Goal: Task Accomplishment & Management: Complete application form

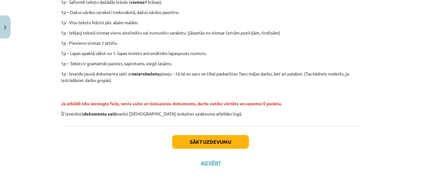
scroll to position [175, 0]
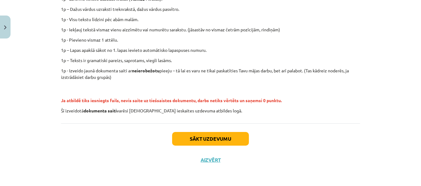
click at [223, 146] on div "Sākt uzdevumu Aizvērt" at bounding box center [210, 144] width 299 height 43
click at [226, 138] on button "Sākt uzdevumu" at bounding box center [210, 139] width 77 height 14
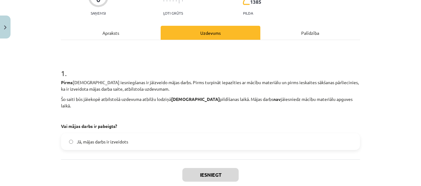
scroll to position [69, 0]
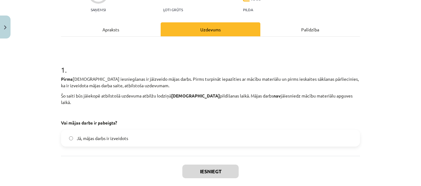
click at [263, 135] on label "Jā, mājas darbs ir izveidots" at bounding box center [211, 137] width 298 height 15
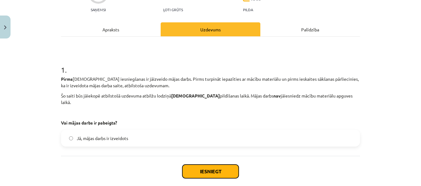
click at [219, 164] on button "Iesniegt" at bounding box center [210, 171] width 56 height 14
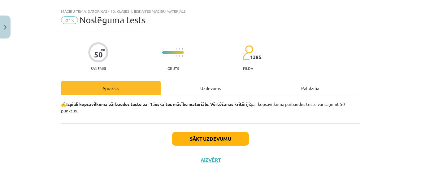
scroll to position [10, 0]
click at [233, 138] on button "Sākt uzdevumu" at bounding box center [210, 139] width 77 height 14
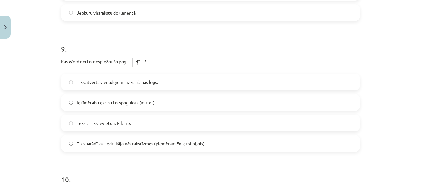
scroll to position [1203, 0]
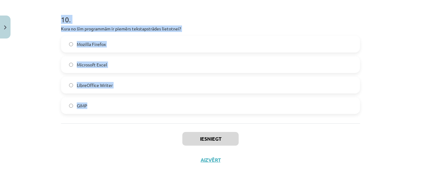
drag, startPoint x: 59, startPoint y: 128, endPoint x: 109, endPoint y: 107, distance: 54.4
copy form "1 . Kā Word sauc rūtiņu, kurā krustojas rinda un kolonna? Aile Šūna Krustiņš La…"
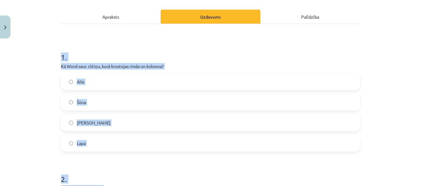
scroll to position [79, 0]
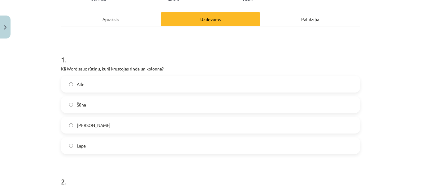
click at [118, 101] on label "Šūna" at bounding box center [211, 104] width 298 height 15
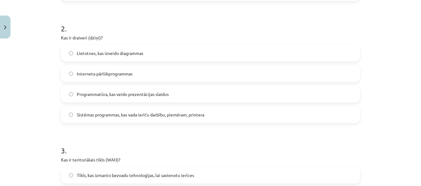
scroll to position [234, 0]
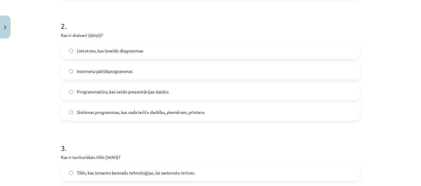
click at [115, 111] on span "Sistēmas programmas, kas vada ierīču darbību, piemēram, printera" at bounding box center [141, 112] width 128 height 7
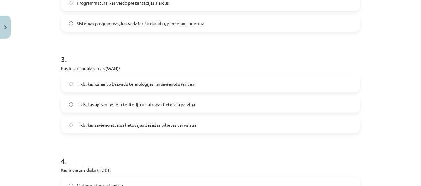
scroll to position [387, 0]
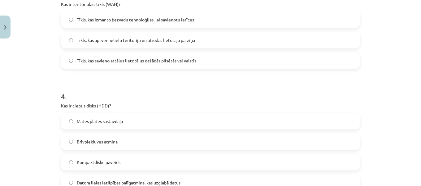
click at [116, 58] on span "Tīkls, kas savieno attālus lietotājus dažādās pilsētās vai valstīs" at bounding box center [137, 60] width 120 height 7
click at [142, 178] on label "Datora lielas ietilpības palīgatmiņa, kas uzglabā datus" at bounding box center [211, 181] width 298 height 15
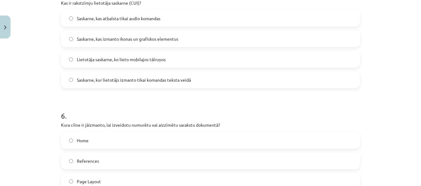
scroll to position [614, 0]
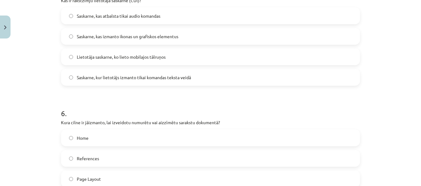
click at [118, 73] on label "Saskarne, kur lietotājs izmanto tikai komandas teksta veidā" at bounding box center [211, 76] width 298 height 15
click at [129, 137] on label "Home" at bounding box center [211, 137] width 298 height 15
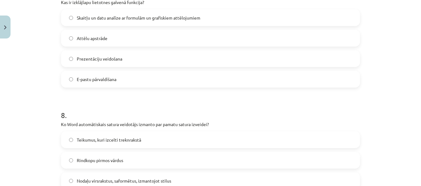
scroll to position [858, 0]
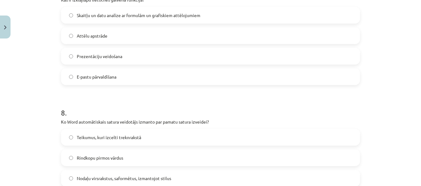
click at [90, 15] on span "Skaitļu un datu analīze ar formulām un grafiskiem attēlojumiem" at bounding box center [139, 15] width 124 height 7
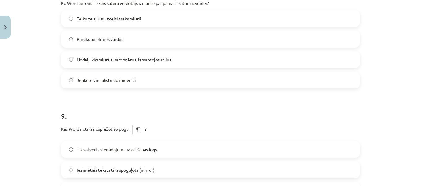
scroll to position [979, 0]
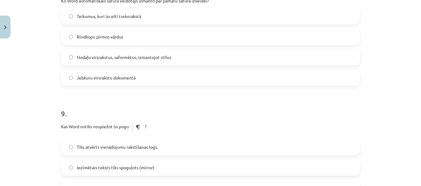
click at [116, 63] on label "Nodaļu virsrakstus, saformētus, izmantojot stilus" at bounding box center [211, 56] width 298 height 15
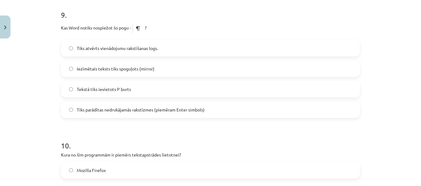
scroll to position [1082, 0]
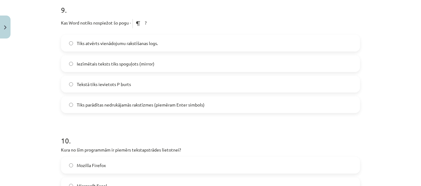
click at [134, 101] on span "Tiks parādītas nedrukājamās rakstīzmes (piemēram Enter simbols)" at bounding box center [141, 104] width 128 height 7
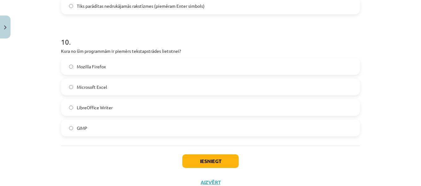
scroll to position [1203, 0]
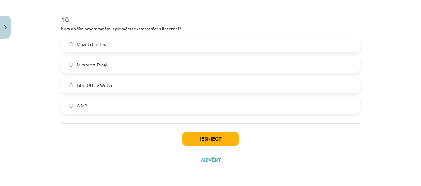
click at [117, 78] on label "LibreOffice Writer" at bounding box center [211, 84] width 298 height 15
click at [194, 137] on button "Iesniegt" at bounding box center [210, 139] width 56 height 14
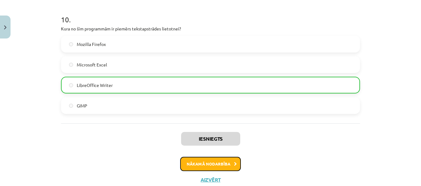
click at [210, 161] on button "Nākamā nodarbība" at bounding box center [210, 163] width 61 height 14
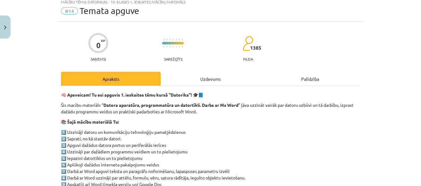
scroll to position [15, 0]
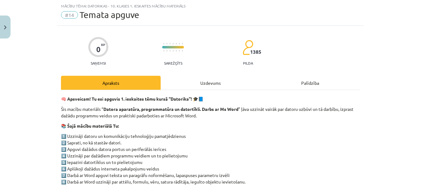
click at [211, 78] on div "Uzdevums" at bounding box center [211, 83] width 100 height 14
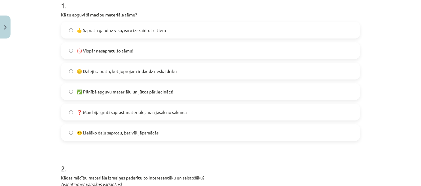
scroll to position [135, 0]
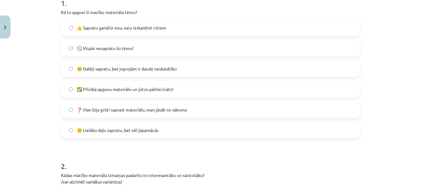
click at [164, 90] on span "✅ Pilnībā apguvu materiālu un jūtos pārliecināts!" at bounding box center [125, 89] width 97 height 7
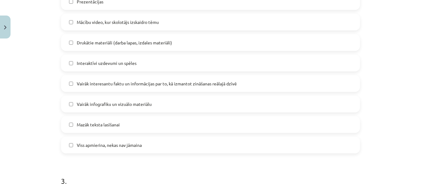
scroll to position [395, 0]
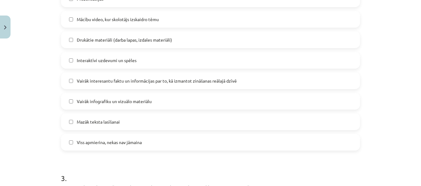
click at [210, 121] on label "Mazāk teksta lasīšanai" at bounding box center [211, 121] width 298 height 15
click at [227, 78] on span "Vairāk interesantu faktu un informācijas par to, kā izmantot zināšanas reālajā …" at bounding box center [157, 80] width 160 height 7
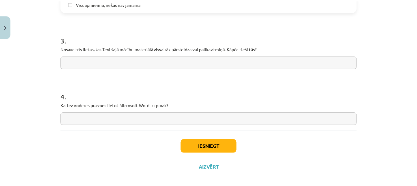
scroll to position [534, 0]
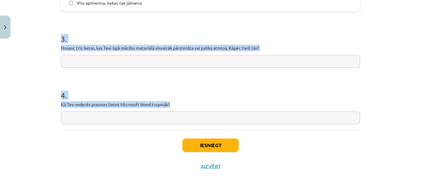
drag, startPoint x: 59, startPoint y: 37, endPoint x: 174, endPoint y: 105, distance: 134.2
copy form "3 . Nosauc trīs lietas, kas Tevi šajā mācību materiālā visvairāk pārsteidza vai…"
click at [102, 58] on input "text" at bounding box center [210, 61] width 299 height 13
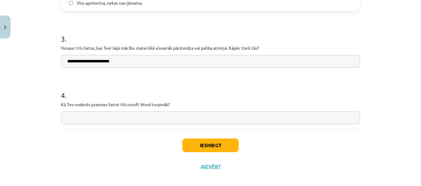
click at [79, 63] on input "**********" at bounding box center [210, 61] width 299 height 13
click at [134, 61] on input "**********" at bounding box center [210, 61] width 299 height 13
click at [64, 62] on input "**********" at bounding box center [210, 61] width 299 height 13
click at [151, 61] on input "**********" at bounding box center [210, 61] width 299 height 13
type input "**********"
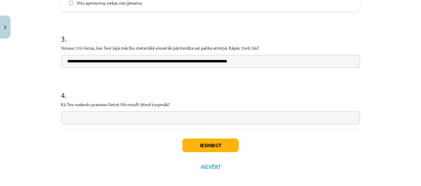
click at [168, 116] on input "text" at bounding box center [210, 117] width 299 height 13
click at [74, 118] on input "**********" at bounding box center [210, 117] width 299 height 13
click at [153, 118] on input "**********" at bounding box center [210, 117] width 299 height 13
type input "**********"
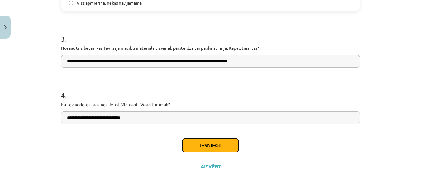
click at [189, 144] on button "Iesniegt" at bounding box center [210, 145] width 56 height 14
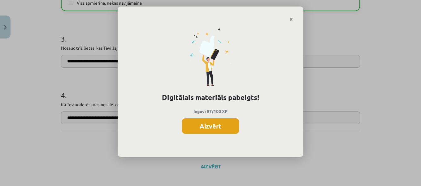
click at [213, 124] on button "Aizvērt" at bounding box center [210, 125] width 57 height 15
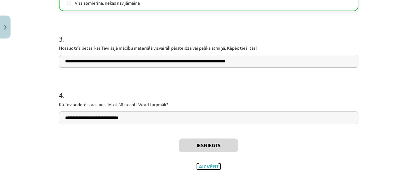
click at [209, 166] on button "Aizvērt" at bounding box center [209, 166] width 24 height 6
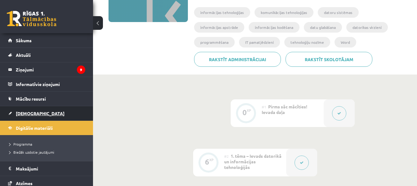
click at [28, 111] on span "[DEMOGRAPHIC_DATA]" at bounding box center [40, 113] width 49 height 6
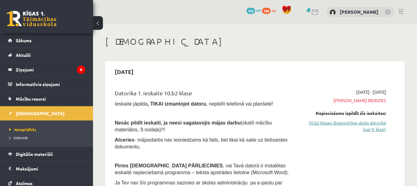
click at [377, 123] on link "10.b2 klases diagnostikas darbs datorikā (par 9. klasi)" at bounding box center [343, 125] width 84 height 13
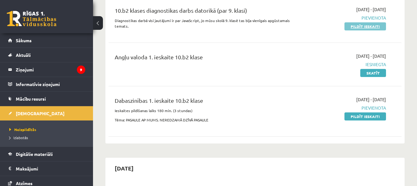
click at [364, 25] on link "Pildīt ieskaiti" at bounding box center [365, 26] width 42 height 8
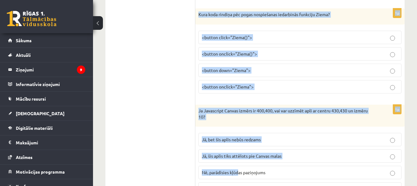
scroll to position [3189, 0]
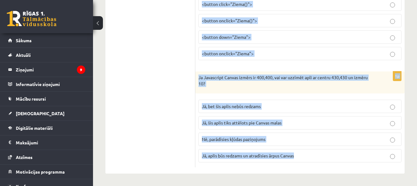
drag, startPoint x: 197, startPoint y: 132, endPoint x: 300, endPoint y: 152, distance: 104.9
copy form "FFF="ABcdEF" Z=FFF.toLowerCase() Kāda būs Z vērtība pēc koda izpildes? "abCDef"…"
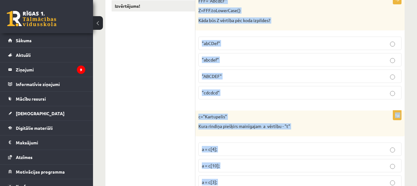
scroll to position [114, 0]
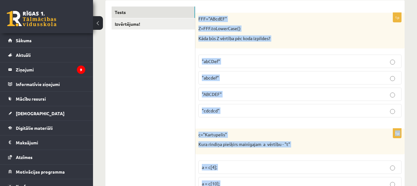
click at [365, 33] on div "FFF="ABcdEF" Z=FFF.toLowerCase() Kāda būs Z vērtība pēc koda izpildes?" at bounding box center [299, 31] width 209 height 36
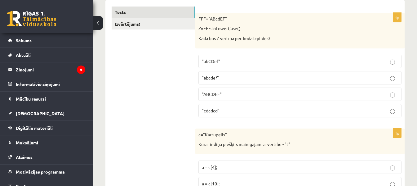
click at [218, 77] on span ""abcdef"" at bounding box center [210, 78] width 17 height 6
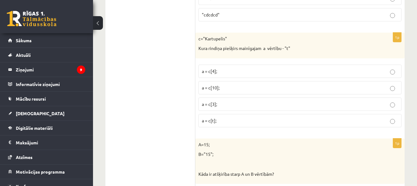
scroll to position [234, 0]
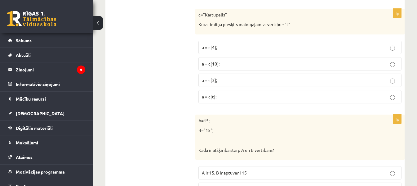
click at [226, 84] on label "a = c[3];" at bounding box center [299, 79] width 203 height 13
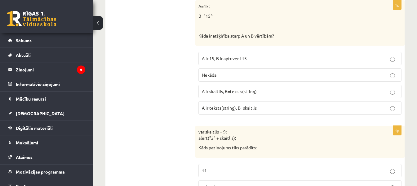
scroll to position [354, 0]
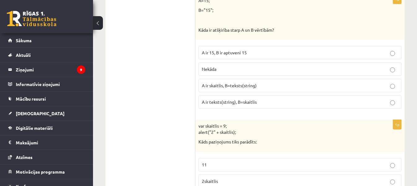
click at [214, 85] on span "A ir skaitlis, B=teksts(string)" at bounding box center [229, 85] width 55 height 6
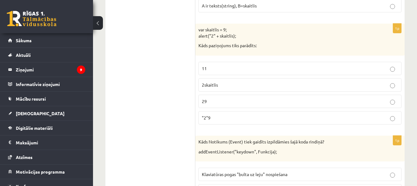
scroll to position [443, 0]
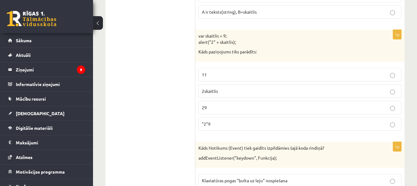
click at [235, 105] on p "29" at bounding box center [300, 107] width 196 height 7
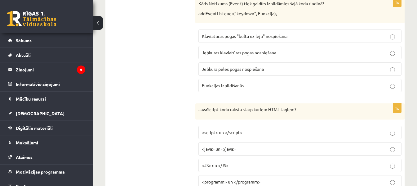
scroll to position [599, 0]
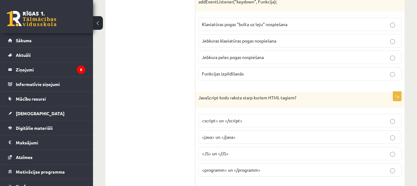
click at [267, 39] on span "Jebkuras klaviatūras pogas nospiešana" at bounding box center [239, 41] width 74 height 6
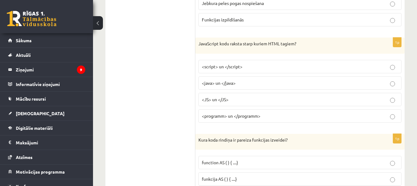
scroll to position [671, 0]
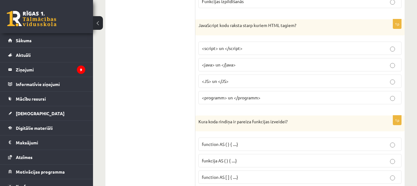
click at [221, 49] on span "<script> un </script>" at bounding box center [222, 48] width 41 height 6
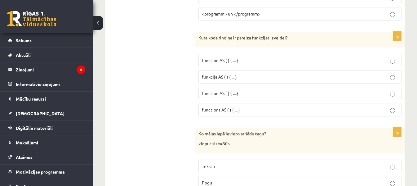
scroll to position [749, 0]
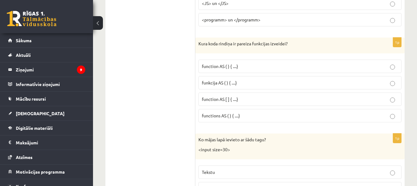
click at [234, 68] on span "function AS ( ) { ....}" at bounding box center [220, 66] width 36 height 6
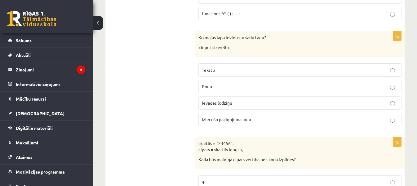
scroll to position [863, 0]
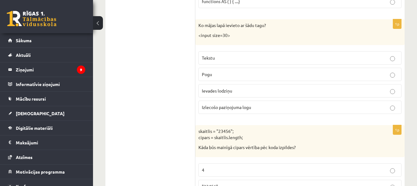
click at [237, 91] on p "Ievades lodziņu" at bounding box center [300, 90] width 196 height 7
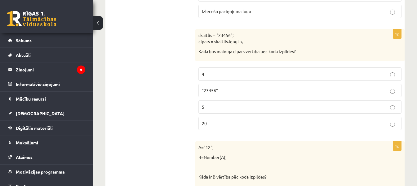
scroll to position [983, 0]
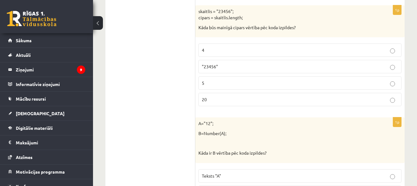
click at [216, 87] on label "5" at bounding box center [299, 82] width 203 height 13
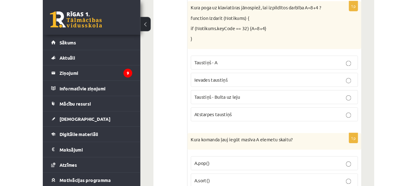
scroll to position [1248, 0]
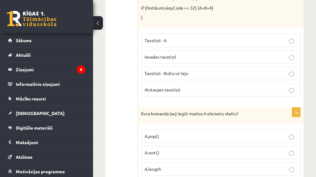
click at [235, 90] on p "Atstarpes taustiņš" at bounding box center [220, 89] width 152 height 7
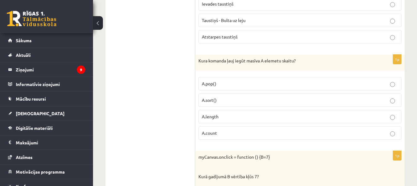
scroll to position [1302, 0]
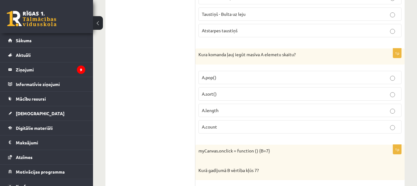
click at [367, 109] on p "A.length" at bounding box center [300, 110] width 196 height 7
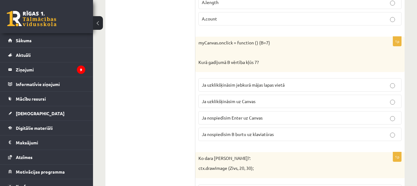
scroll to position [1422, 0]
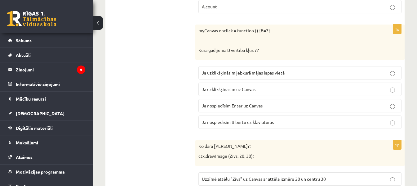
click at [297, 85] on label "Ja uzklikšķināsim uz Canvas" at bounding box center [299, 88] width 203 height 13
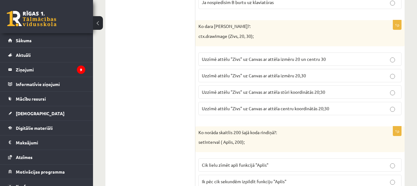
scroll to position [1554, 0]
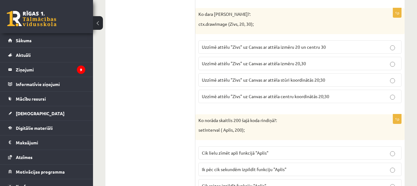
click at [332, 80] on p "Uzzīmē attēlu "Zivs" uz Canvas ar attēla stūri koordinātās 20;30" at bounding box center [300, 80] width 196 height 7
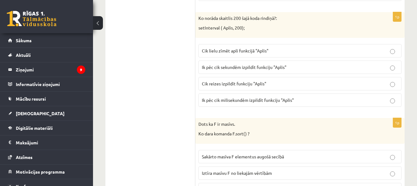
scroll to position [1680, 0]
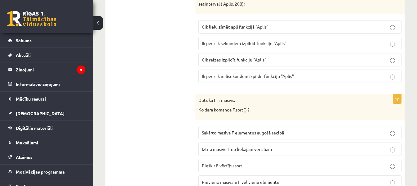
click at [278, 73] on span "Ik pēc cik milisekundēm izpildīt funkciju "Aplis"" at bounding box center [248, 76] width 92 height 6
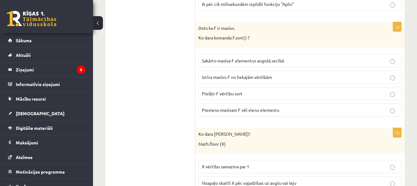
scroll to position [1758, 0]
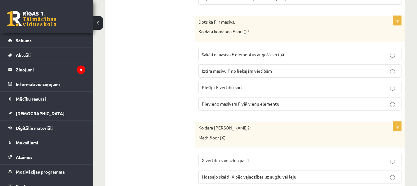
click at [299, 57] on p "Sakārto masīva F elementus augošā secībā" at bounding box center [300, 54] width 196 height 7
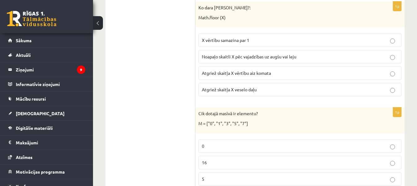
scroll to position [1884, 0]
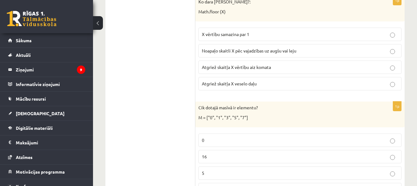
click at [285, 81] on p "Atgriež skaitļa X veselo daļu" at bounding box center [300, 83] width 196 height 7
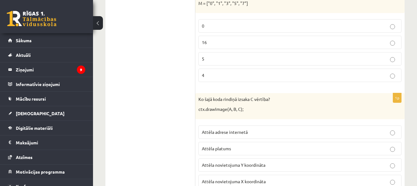
scroll to position [2003, 0]
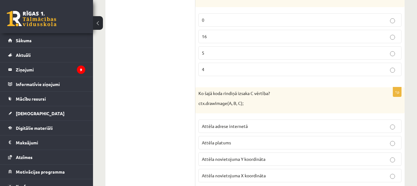
click at [318, 56] on p "5" at bounding box center [300, 53] width 196 height 7
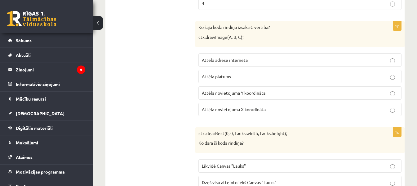
scroll to position [2057, 0]
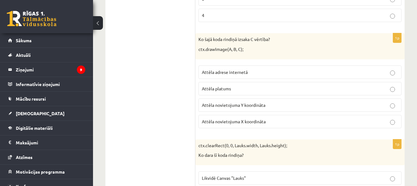
click at [307, 107] on p "Attēla novietojuma Y koordināta" at bounding box center [300, 105] width 196 height 7
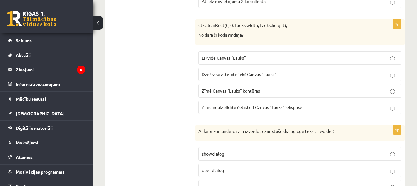
scroll to position [2189, 0]
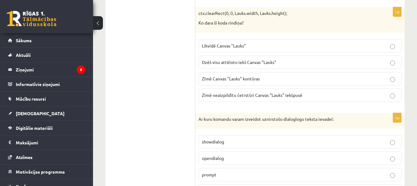
click at [316, 62] on p "Dzēš visu attēloto iekš Canvas "Lauks"" at bounding box center [300, 62] width 196 height 7
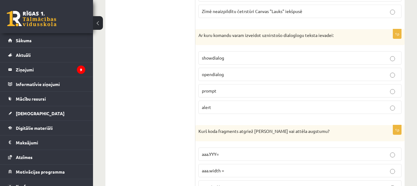
scroll to position [2279, 0]
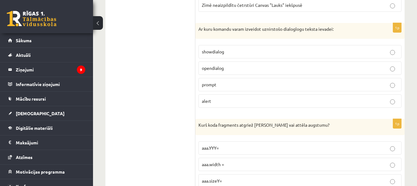
click at [321, 78] on label "prompt" at bounding box center [299, 84] width 203 height 13
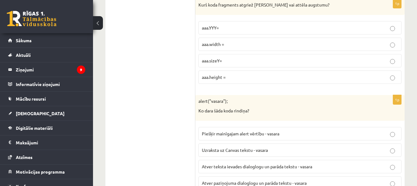
scroll to position [2405, 0]
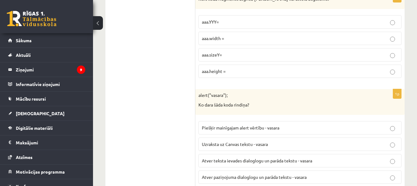
click at [314, 75] on label "aaa.height =" at bounding box center [299, 70] width 203 height 13
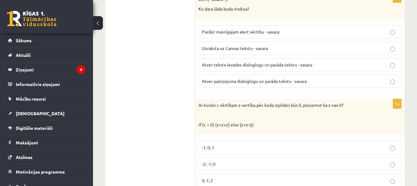
scroll to position [2507, 0]
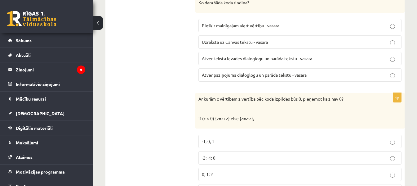
click at [363, 75] on p "Atver paziņojuma dialoglogu un parāda tekstu - vasara" at bounding box center [300, 75] width 196 height 7
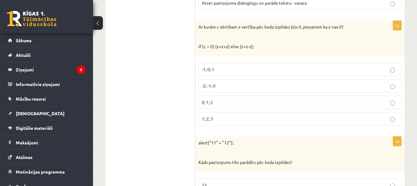
scroll to position [2591, 0]
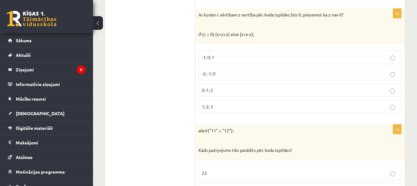
click at [302, 75] on p "-2; -1; 0" at bounding box center [300, 73] width 196 height 7
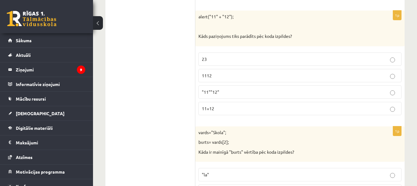
scroll to position [2710, 0]
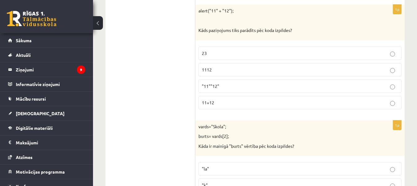
click at [311, 71] on p "1112" at bounding box center [300, 69] width 196 height 7
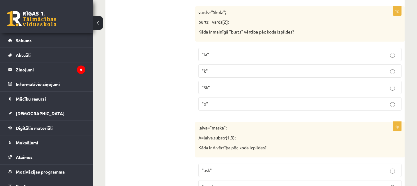
scroll to position [2830, 0]
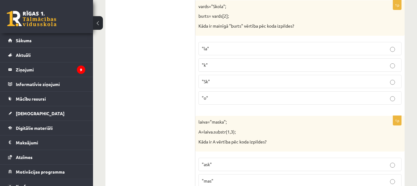
click at [299, 97] on p ""o"" at bounding box center [300, 98] width 196 height 7
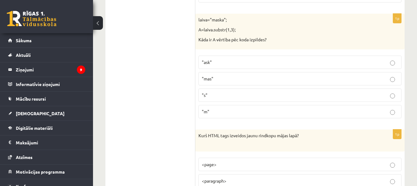
scroll to position [2957, 0]
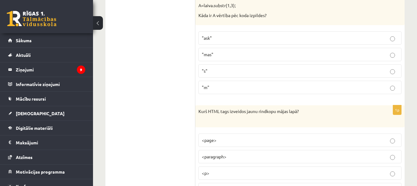
click at [352, 38] on p ""ask"" at bounding box center [300, 38] width 196 height 7
click at [355, 171] on p "<p>" at bounding box center [300, 172] width 196 height 7
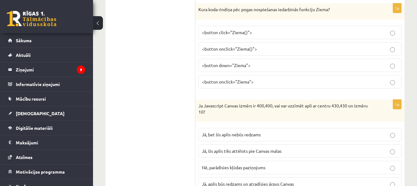
scroll to position [3178, 0]
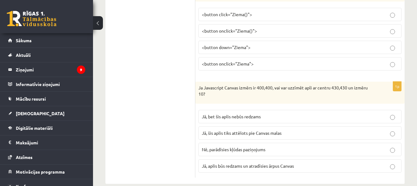
click at [293, 35] on label "<button onclick="Ziema()">" at bounding box center [299, 30] width 203 height 13
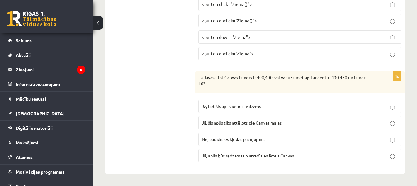
click at [290, 106] on p "Jā, bet šis aplis nebūs redzams" at bounding box center [300, 106] width 196 height 7
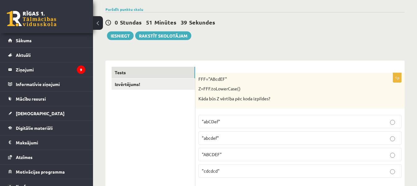
scroll to position [18, 0]
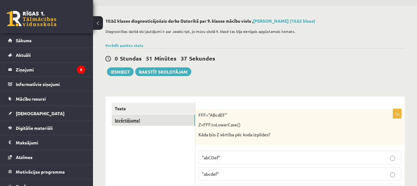
click at [165, 119] on link "Izvērtējums!" at bounding box center [153, 119] width 83 height 11
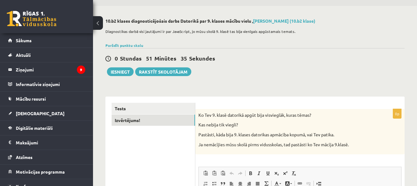
scroll to position [0, 0]
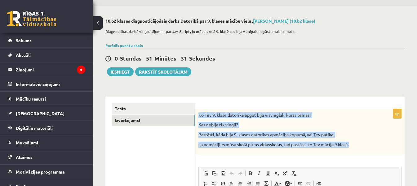
drag, startPoint x: 198, startPoint y: 114, endPoint x: 358, endPoint y: 141, distance: 161.8
click at [358, 141] on div "Ko Tev 9. klasē datorikā apgūt bija visvieglāk, kuras tēmas? Kas nebija tik vie…" at bounding box center [299, 131] width 209 height 45
copy div "Ko Tev 9. klasē datorikā apgūt bija visvieglāk, kuras tēmas? Kas nebija tik vie…"
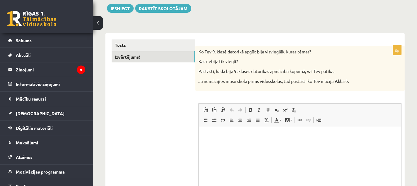
scroll to position [82, 0]
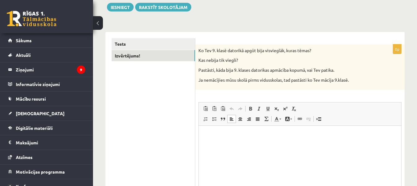
click at [287, 134] on p "Bagātinātā teksta redaktors, wiswyg-editor-user-answer-47024776968660" at bounding box center [300, 135] width 190 height 7
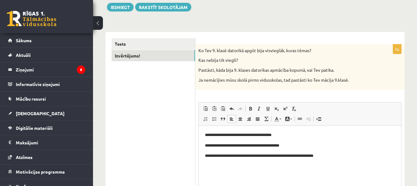
click at [276, 157] on p "**********" at bounding box center [300, 155] width 190 height 7
click at [278, 157] on p "**********" at bounding box center [300, 155] width 190 height 7
click at [358, 156] on p "**********" at bounding box center [300, 155] width 190 height 7
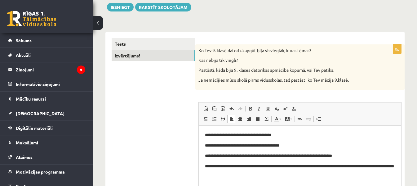
click at [286, 134] on p "**********" at bounding box center [300, 135] width 190 height 7
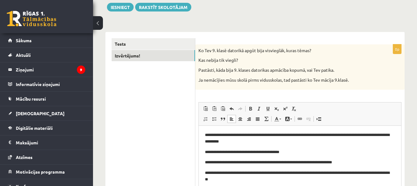
scroll to position [1, 0]
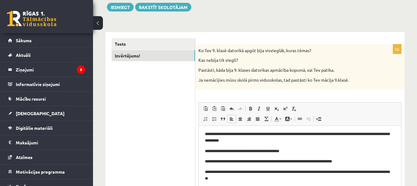
click at [380, 169] on p "**********" at bounding box center [297, 175] width 185 height 13
click at [381, 171] on p "**********" at bounding box center [297, 175] width 185 height 13
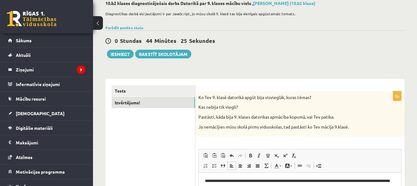
scroll to position [35, 0]
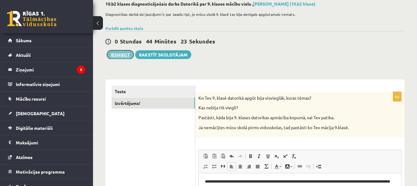
click at [121, 53] on button "Iesniegt" at bounding box center [120, 54] width 27 height 9
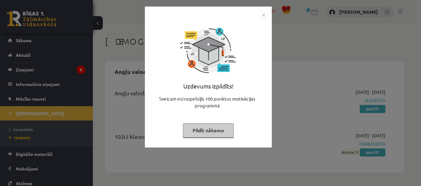
click at [264, 13] on img "Close" at bounding box center [263, 14] width 9 height 9
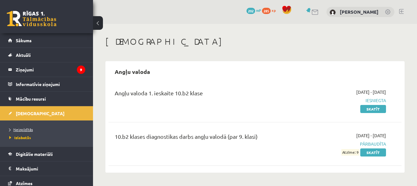
click at [26, 130] on span "Neizpildītās" at bounding box center [21, 129] width 24 height 5
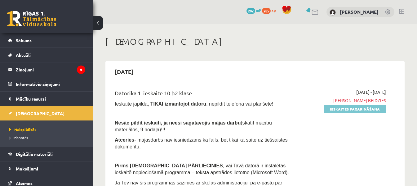
click at [348, 107] on link "Ieskaites pagarināšana" at bounding box center [354, 109] width 62 height 8
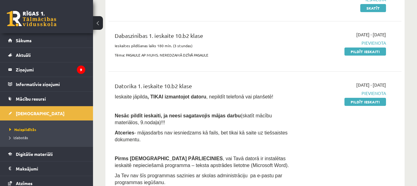
scroll to position [110, 0]
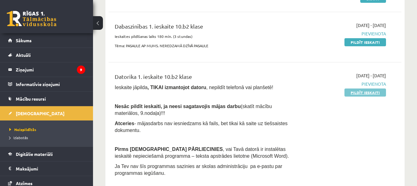
click at [373, 90] on link "Pildīt ieskaiti" at bounding box center [365, 92] width 42 height 8
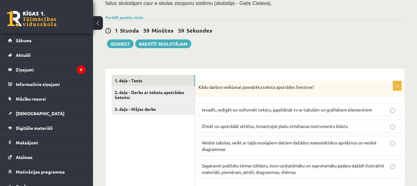
scroll to position [142, 0]
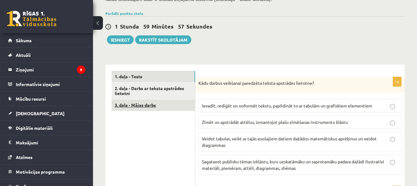
click at [170, 99] on link "3. daļa - Mājas darbs" at bounding box center [153, 104] width 83 height 11
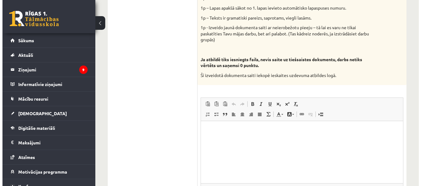
scroll to position [381, 0]
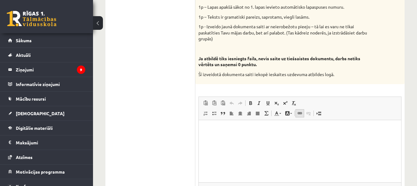
click at [297, 109] on link "Saite Klaviatūras saīsne vadīšanas taustiņš+K" at bounding box center [299, 113] width 9 height 8
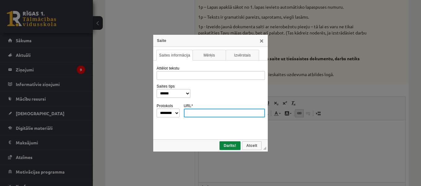
scroll to position [0, 0]
paste input "**********"
type input "**********"
select select "********"
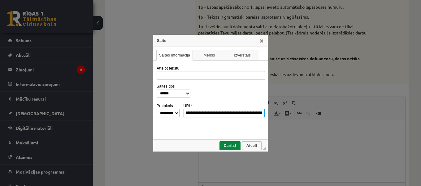
type input "**********"
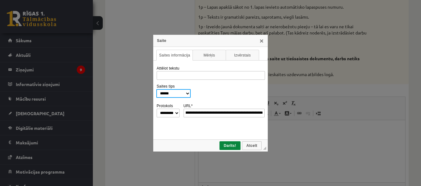
scroll to position [0, 0]
click at [190, 93] on select "**********" at bounding box center [173, 93] width 34 height 9
click at [232, 143] on link "Darīts!" at bounding box center [230, 145] width 21 height 9
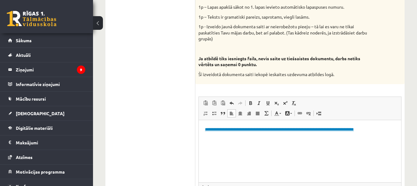
click at [247, 128] on link "**********" at bounding box center [279, 129] width 149 height 4
click at [223, 130] on link "**********" at bounding box center [279, 129] width 149 height 4
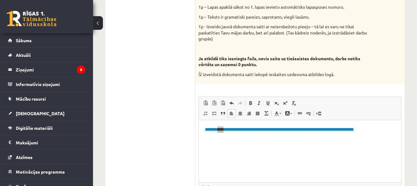
select select "*******"
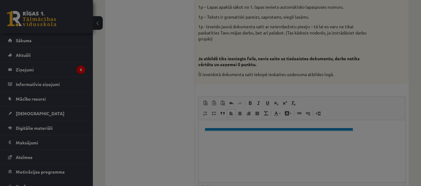
type input "**********"
select select "********"
type input "**********"
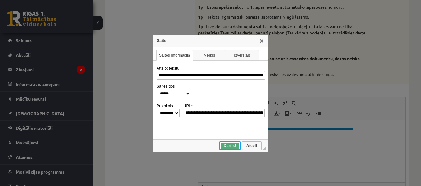
click at [235, 143] on link "Darīts!" at bounding box center [230, 145] width 21 height 9
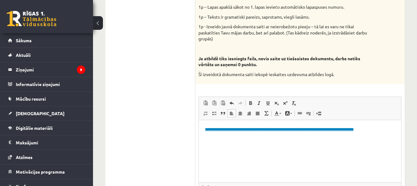
click at [254, 139] on html "**********" at bounding box center [300, 129] width 202 height 19
click at [315, 133] on p "**********" at bounding box center [300, 129] width 190 height 7
click at [316, 131] on p "**********" at bounding box center [300, 129] width 190 height 7
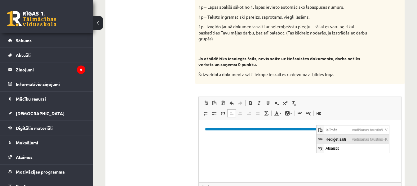
click at [330, 139] on span "Rediģēt saiti" at bounding box center [337, 138] width 27 height 9
select select "*******"
type input "**********"
select select "********"
type input "**********"
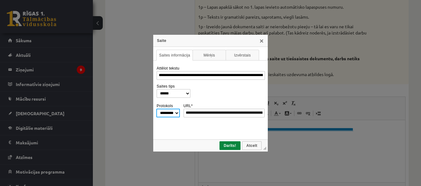
click at [175, 113] on select "******** ********* ******* ******** ******" at bounding box center [168, 112] width 24 height 9
select select "*******"
click at [156, 108] on select "******** ********* ******* ******** ******" at bounding box center [168, 112] width 24 height 9
click at [235, 144] on span "Darīts!" at bounding box center [230, 145] width 20 height 4
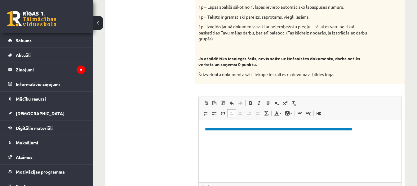
click at [260, 130] on link "**********" at bounding box center [278, 129] width 147 height 4
click at [228, 133] on p "**********" at bounding box center [300, 129] width 190 height 7
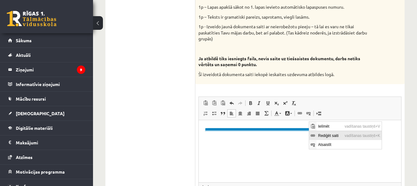
click at [320, 132] on span "Rediģēt saiti" at bounding box center [329, 135] width 27 height 9
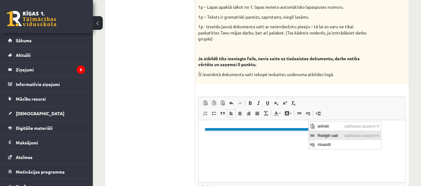
type input "**********"
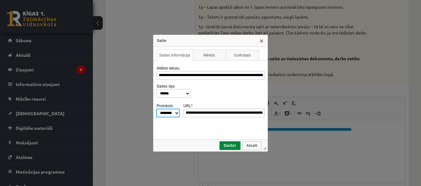
click at [176, 112] on select "******** ********* ******* ******** ******" at bounding box center [168, 112] width 24 height 9
click at [232, 145] on span "Darīts!" at bounding box center [230, 145] width 20 height 4
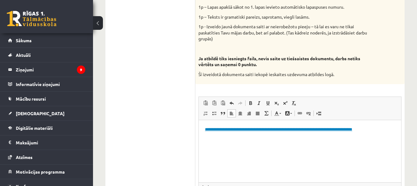
click at [245, 128] on link "**********" at bounding box center [278, 129] width 147 height 4
click at [222, 128] on link "**********" at bounding box center [278, 129] width 147 height 4
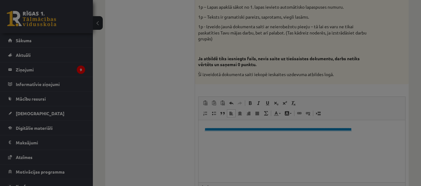
type input "**********"
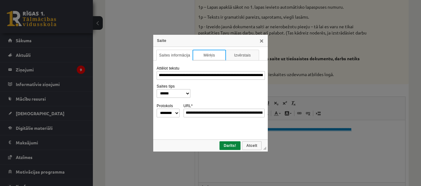
click at [217, 57] on link "Mērķis" at bounding box center [209, 55] width 33 height 11
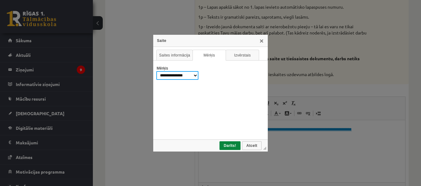
click at [197, 73] on select "**********" at bounding box center [177, 75] width 42 height 9
select select "*******"
click at [156, 71] on select "**********" at bounding box center [177, 75] width 42 height 9
click at [226, 146] on span "Darīts!" at bounding box center [230, 145] width 20 height 4
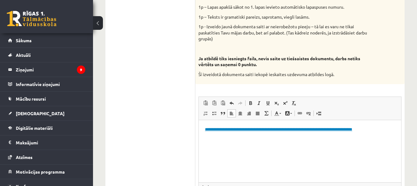
click at [236, 133] on p "**********" at bounding box center [300, 129] width 190 height 7
click at [237, 130] on link "**********" at bounding box center [278, 129] width 147 height 4
type input "**********"
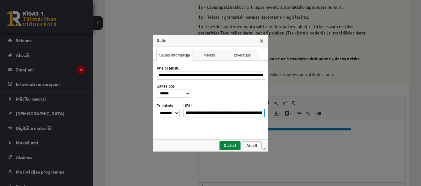
click at [237, 124] on div "**********" at bounding box center [210, 93] width 421 height 186
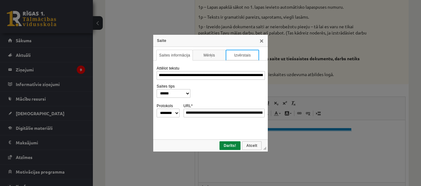
click at [242, 57] on link "Izvērstais" at bounding box center [242, 55] width 33 height 11
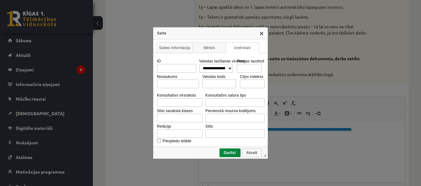
click at [262, 34] on link "X" at bounding box center [261, 33] width 5 height 5
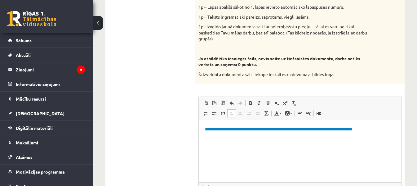
click at [282, 133] on p "**********" at bounding box center [300, 129] width 190 height 7
click at [304, 131] on link "**********" at bounding box center [278, 129] width 147 height 4
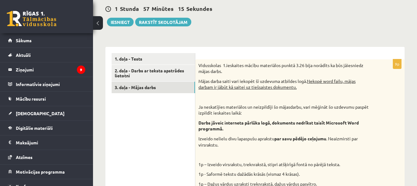
scroll to position [152, 0]
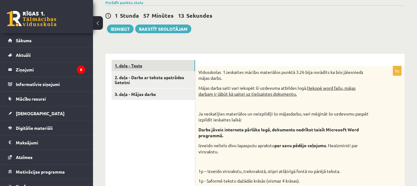
click at [168, 60] on link "1. daļa - Tests" at bounding box center [153, 65] width 83 height 11
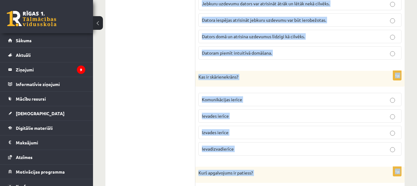
scroll to position [1967, 0]
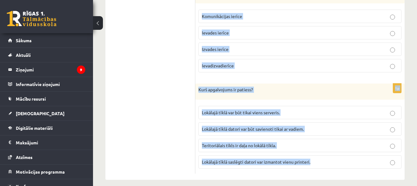
drag, startPoint x: 198, startPoint y: 65, endPoint x: 314, endPoint y: 153, distance: 145.5
copy form "Kādu darbus veikšanai paredzēta teksta apstrādes lietotne? Ievadīt, rediģēt un …"
click at [404, 65] on div "1p Kas ir skārienekrāns? Komunikācijas ierīce Ievades ierīce Izvades ierīce Iev…" at bounding box center [299, 33] width 209 height 90
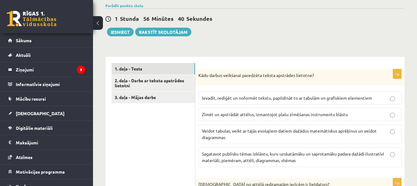
scroll to position [165, 0]
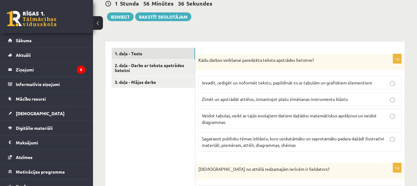
click at [224, 79] on p "Ievadīt, rediģēt un noformēt tekstu, papildināt to ar tabulām un grafiskiem ele…" at bounding box center [300, 82] width 196 height 7
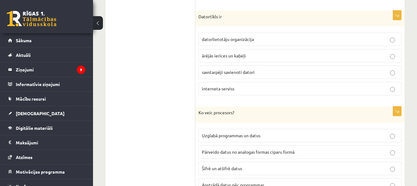
scroll to position [547, 0]
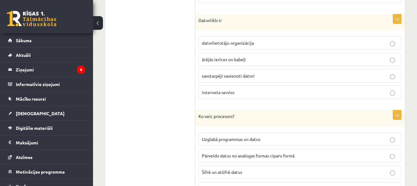
click at [248, 73] on span "savstarpēji savienoti datori" at bounding box center [228, 76] width 53 height 6
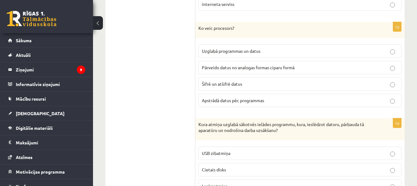
scroll to position [639, 0]
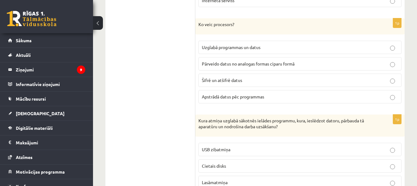
click at [235, 94] on span "Apstrādā datus pēc programmas" at bounding box center [233, 97] width 62 height 6
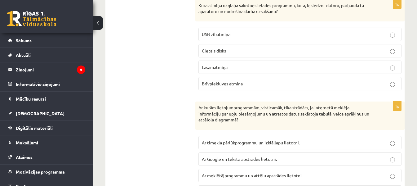
scroll to position [758, 0]
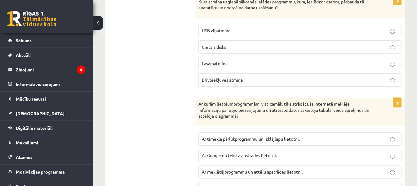
click at [234, 57] on label "Lasāmatmiņa" at bounding box center [299, 63] width 203 height 13
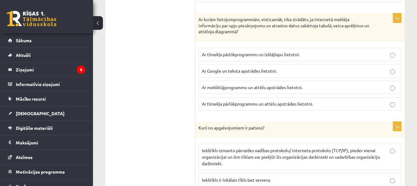
scroll to position [857, 0]
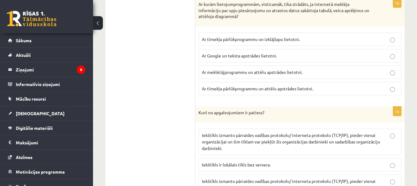
click at [284, 36] on span "Ar tīmekļa pārlūkprogrammu un izklājlapu lietotni." at bounding box center [251, 39] width 98 height 6
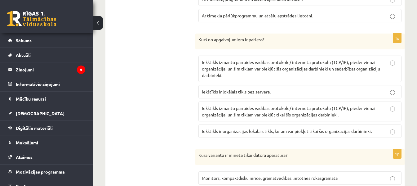
scroll to position [953, 0]
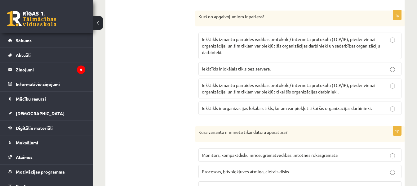
click at [257, 82] on span "Iekštīkls izmanto pārraides vadības protokolu/ interneta protokolu (TCP/IP), pi…" at bounding box center [289, 88] width 174 height 12
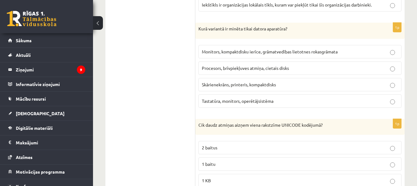
scroll to position [1060, 0]
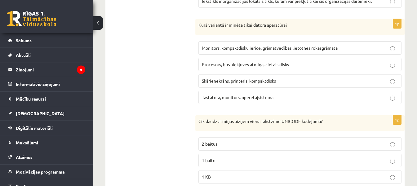
click at [233, 61] on span "Procesors, brīvpiekļuves atmiņa, cietais disks" at bounding box center [245, 64] width 87 height 6
click at [232, 141] on label "2 baitus" at bounding box center [299, 143] width 203 height 13
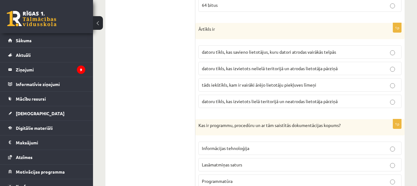
scroll to position [1259, 0]
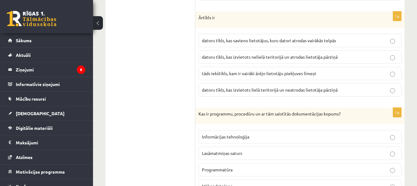
click at [208, 70] on span "tāds iekštīkls, kam ir vairāki ārējo lietotāju piekļuves līmeņi" at bounding box center [259, 73] width 114 height 6
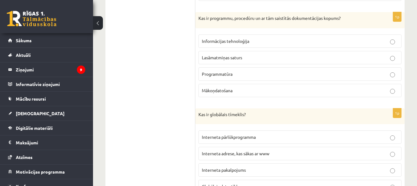
scroll to position [1362, 0]
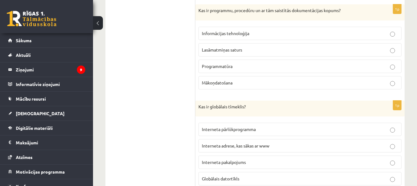
click at [218, 63] on span "Programmatūra" at bounding box center [217, 66] width 31 height 6
click at [258, 159] on p "Interneta pakalpojums" at bounding box center [300, 162] width 196 height 7
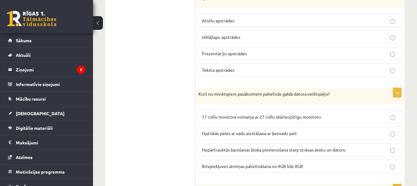
scroll to position [1576, 0]
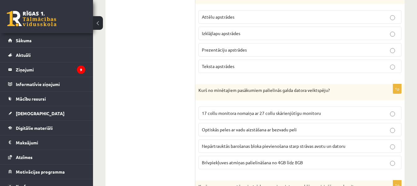
click at [228, 47] on span "Prezentāciju apstrādes" at bounding box center [224, 50] width 45 height 6
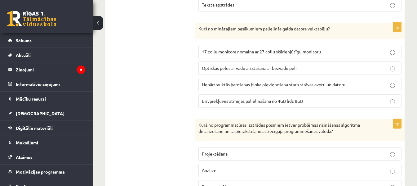
scroll to position [1653, 0]
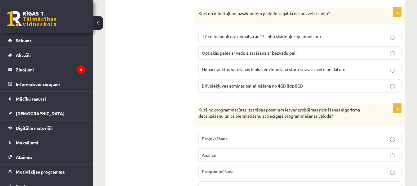
click at [243, 83] on span "Brīvpiekļuves atmiņas palielināšana no 4GB līdz 8GB" at bounding box center [252, 86] width 101 height 6
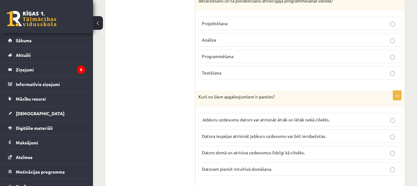
scroll to position [1775, 0]
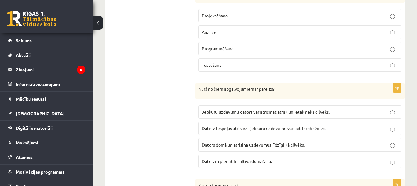
click at [206, 46] on span "Programmēšana" at bounding box center [218, 49] width 32 height 6
click at [255, 125] on label "Datora iespējas atrisināt jebkuru uzdevumu var būt ierobežotas." at bounding box center [299, 127] width 203 height 13
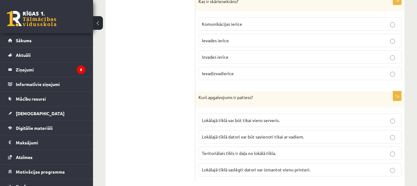
scroll to position [1967, 0]
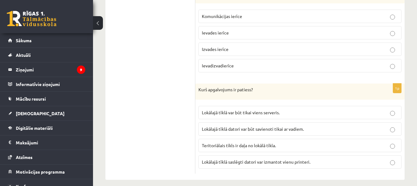
click at [235, 62] on p "Ievadizvadierīce" at bounding box center [300, 65] width 196 height 7
click at [256, 155] on label "Lokālajā tīklā saslēgti datori var izmantot vienu printeri." at bounding box center [299, 161] width 203 height 13
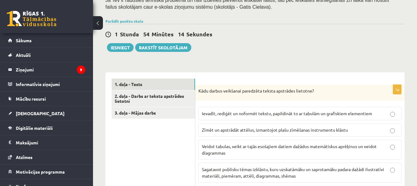
scroll to position [122, 0]
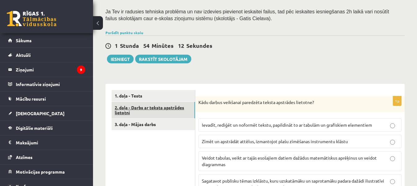
click at [186, 102] on link "2. daļa - Darbs ar teksta apstrādes lietotni" at bounding box center [153, 110] width 83 height 17
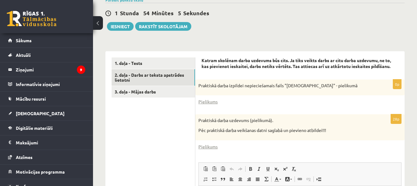
scroll to position [152, 0]
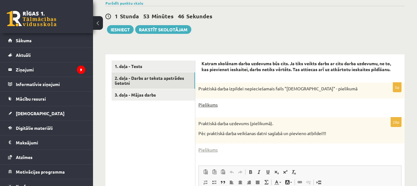
click at [214, 101] on link "Pielikums" at bounding box center [207, 104] width 19 height 7
click at [209, 101] on link "Pielikums" at bounding box center [207, 104] width 19 height 7
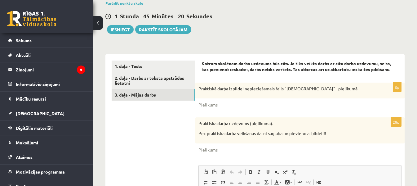
click at [191, 90] on link "3. daļa - Mājas darbs" at bounding box center [153, 94] width 83 height 11
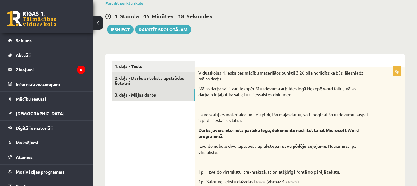
scroll to position [0, 0]
click at [184, 74] on link "2. daļa - Darbs ar teksta apstrādes lietotni" at bounding box center [153, 80] width 83 height 17
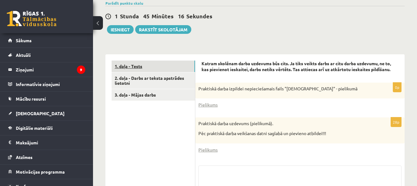
click at [182, 60] on link "1. daļa - Tests" at bounding box center [153, 65] width 83 height 11
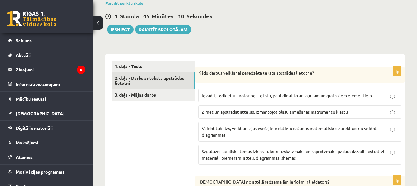
click at [182, 73] on link "2. daļa - Darbs ar teksta apstrādes lietotni" at bounding box center [153, 80] width 83 height 17
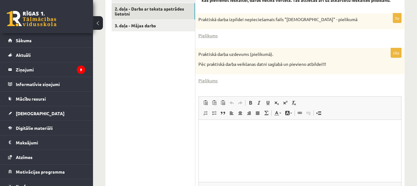
scroll to position [225, 0]
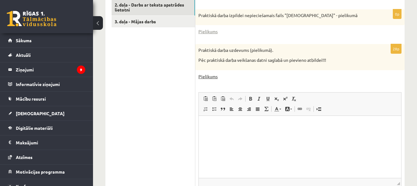
click at [212, 73] on link "Pielikums" at bounding box center [207, 76] width 19 height 7
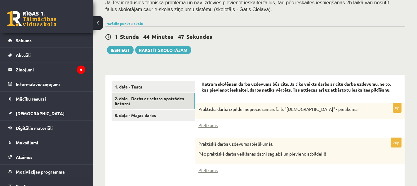
scroll to position [91, 0]
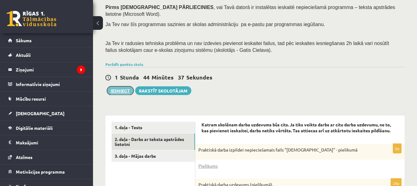
click at [122, 86] on button "Iesniegt" at bounding box center [120, 90] width 27 height 9
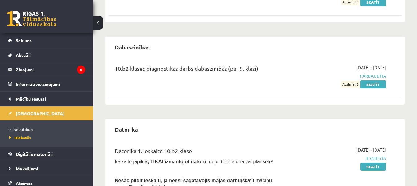
scroll to position [111, 0]
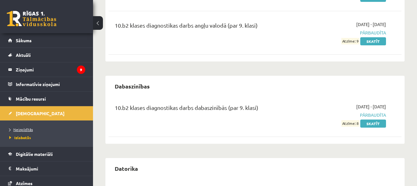
click at [27, 128] on span "Neizpildītās" at bounding box center [21, 129] width 24 height 5
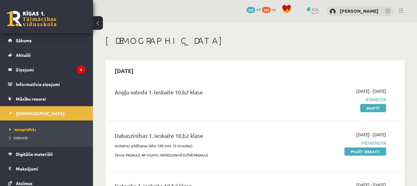
scroll to position [10, 0]
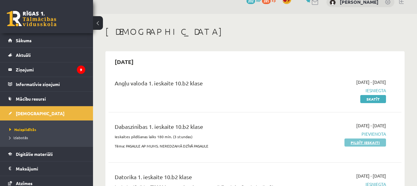
click at [372, 143] on link "Pildīt ieskaiti" at bounding box center [365, 142] width 42 height 8
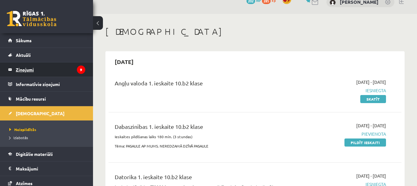
click at [27, 67] on legend "Ziņojumi 9" at bounding box center [50, 69] width 69 height 14
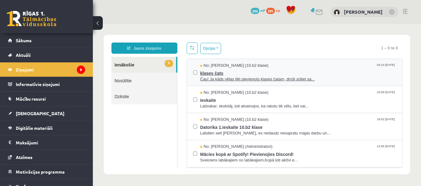
click at [222, 75] on span "klases čats" at bounding box center [298, 72] width 196 height 8
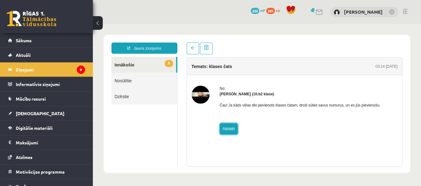
click at [230, 127] on link "Atbildēt" at bounding box center [229, 128] width 18 height 11
type input "**********"
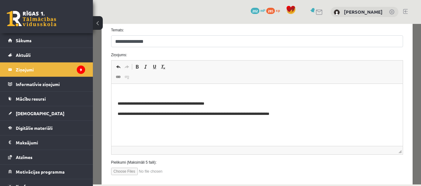
scroll to position [79, 0]
click at [305, 118] on html "**********" at bounding box center [257, 103] width 292 height 40
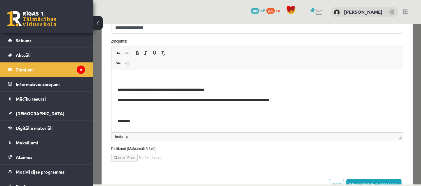
scroll to position [95, 0]
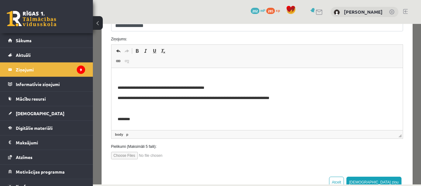
click at [310, 93] on body "**********" at bounding box center [256, 98] width 279 height 48
click at [391, 180] on button "[DEMOGRAPHIC_DATA] ziņu" at bounding box center [374, 181] width 55 height 11
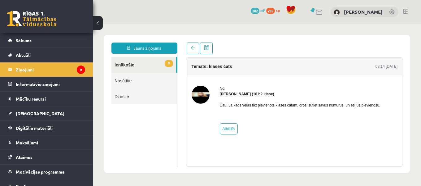
scroll to position [0, 0]
click at [189, 47] on link at bounding box center [193, 48] width 12 height 12
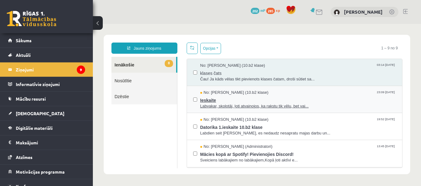
click at [231, 102] on span "Ieskaite" at bounding box center [298, 99] width 196 height 8
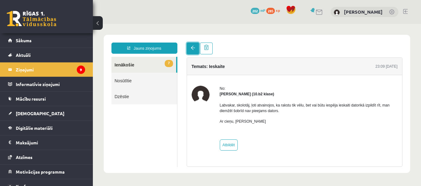
click at [189, 47] on link at bounding box center [193, 48] width 12 height 12
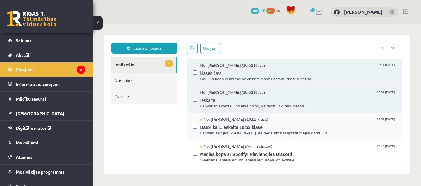
click at [220, 124] on span "Datorika 1.ieskaite 10.b2 klase" at bounding box center [298, 126] width 196 height 8
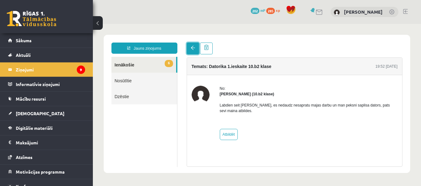
click at [193, 51] on link at bounding box center [193, 48] width 12 height 12
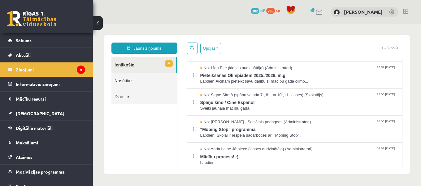
scroll to position [134, 0]
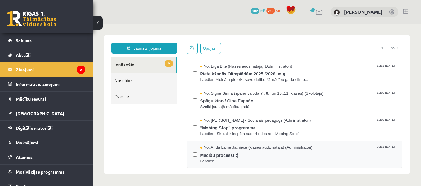
click at [245, 153] on span "Mācību process! :)" at bounding box center [298, 154] width 196 height 8
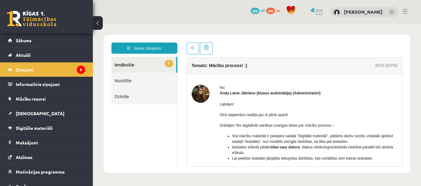
scroll to position [0, 0]
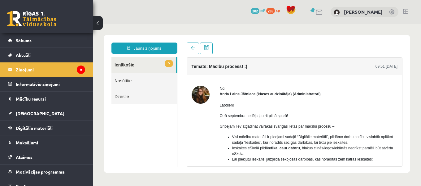
click at [161, 64] on link "5 Ienākošie" at bounding box center [144, 65] width 65 height 16
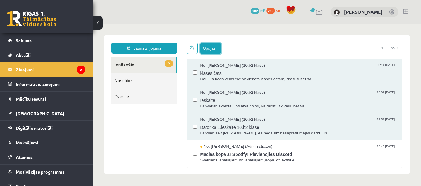
click at [213, 46] on button "Opcijas" at bounding box center [210, 48] width 21 height 11
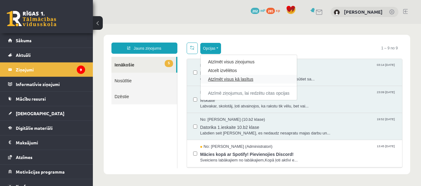
click at [232, 78] on link "Atzīmēt visus kā lasītus" at bounding box center [248, 79] width 81 height 6
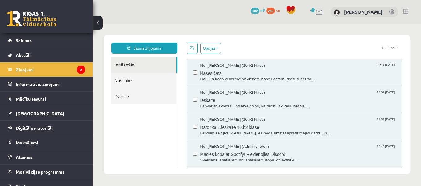
click at [252, 76] on span "Čau! Ja kāds vēlas tikt pievienots klases čatam, droši sūtiet sa..." at bounding box center [298, 79] width 196 height 6
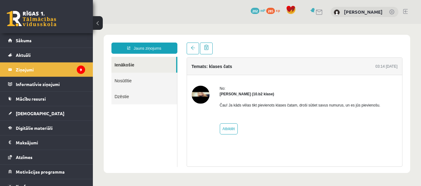
click at [154, 77] on link "Nosūtītie" at bounding box center [145, 81] width 66 height 16
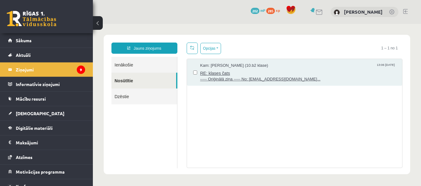
click at [213, 72] on span "RE: klases čats" at bounding box center [298, 72] width 196 height 8
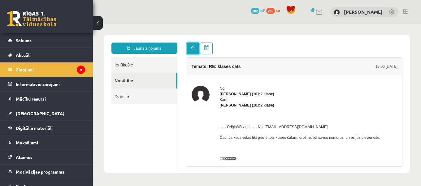
click at [196, 45] on link at bounding box center [193, 48] width 12 height 12
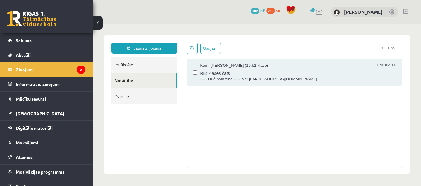
click at [64, 68] on legend "Ziņojumi 9" at bounding box center [50, 69] width 69 height 14
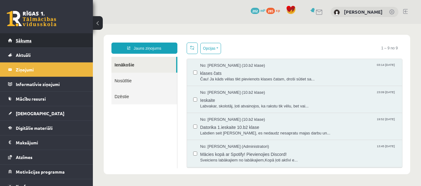
click at [31, 39] on span "Sākums" at bounding box center [24, 40] width 16 height 6
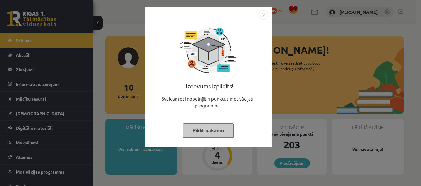
click at [264, 15] on img "Close" at bounding box center [263, 14] width 9 height 9
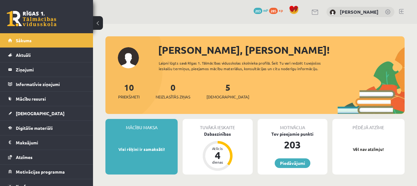
click at [401, 11] on link at bounding box center [401, 11] width 5 height 5
